Goal: Check status: Check status

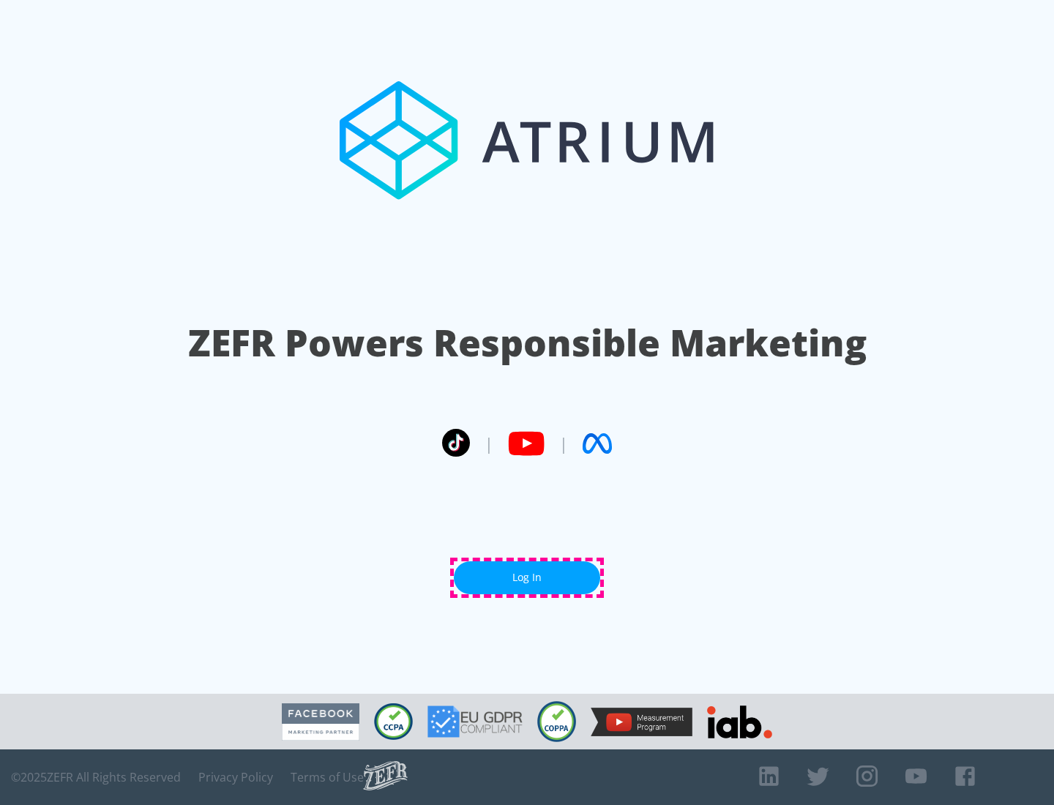
click at [527, 578] on link "Log In" at bounding box center [527, 578] width 146 height 33
